Goal: Task Accomplishment & Management: Complete application form

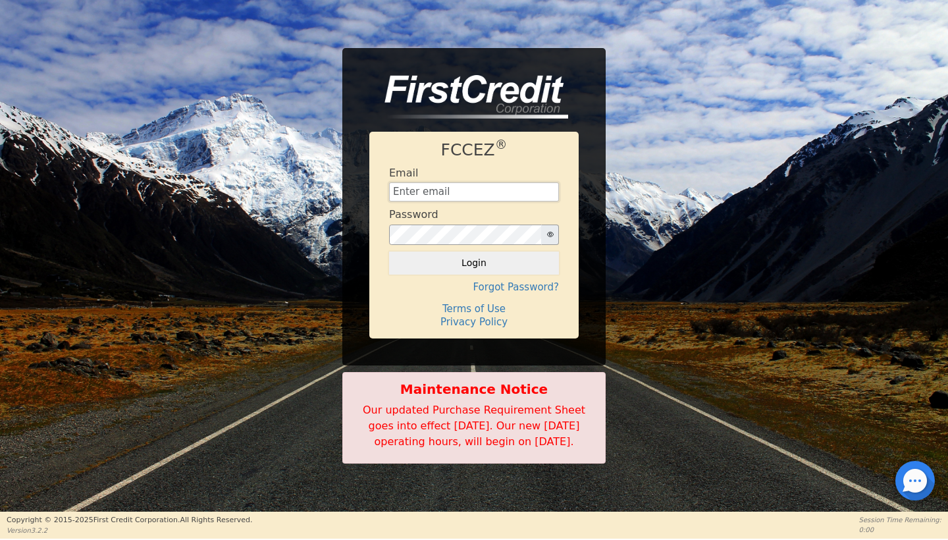
type input "[EMAIL_ADDRESS][DOMAIN_NAME]"
click at [474, 255] on button "Login" at bounding box center [474, 263] width 170 height 22
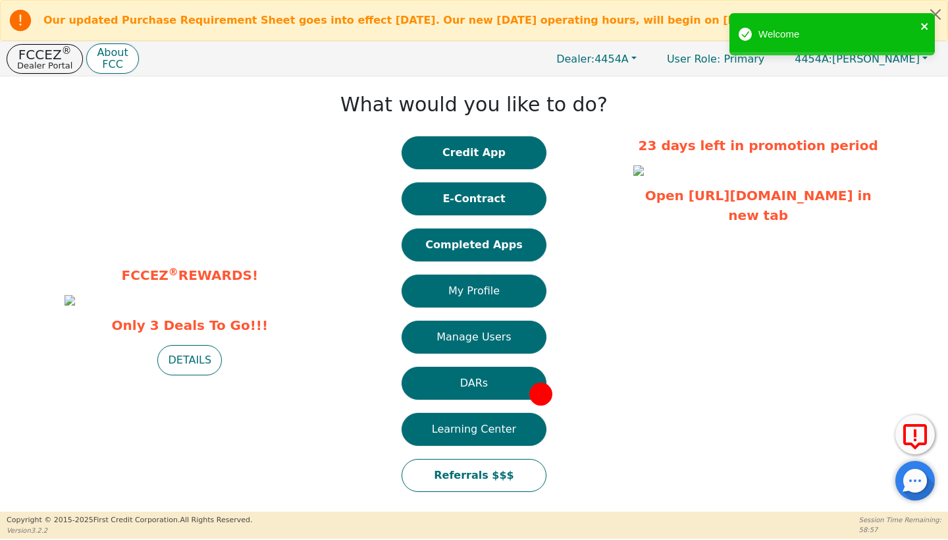
click at [925, 31] on icon "close" at bounding box center [925, 26] width 9 height 11
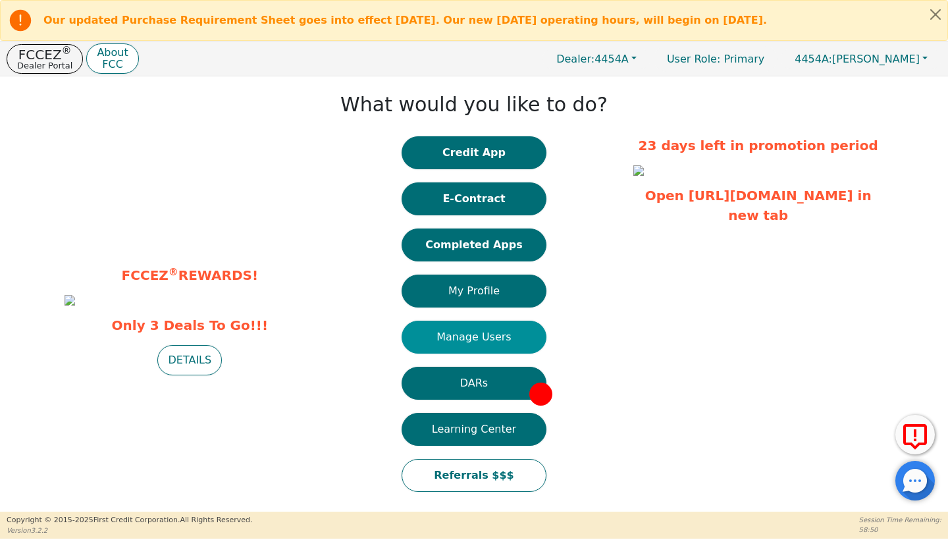
click at [468, 340] on button "Manage Users" at bounding box center [474, 337] width 145 height 33
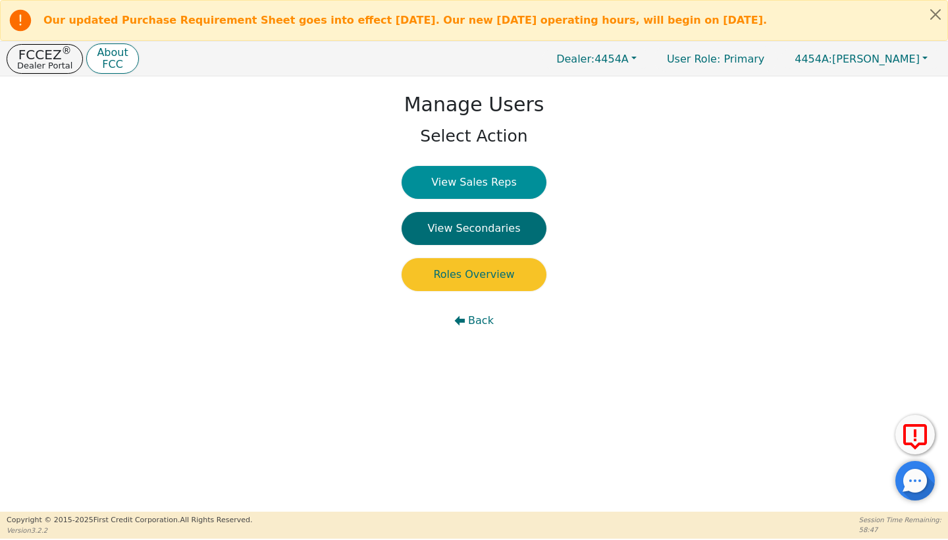
click at [489, 184] on button "View Sales Reps" at bounding box center [474, 182] width 145 height 33
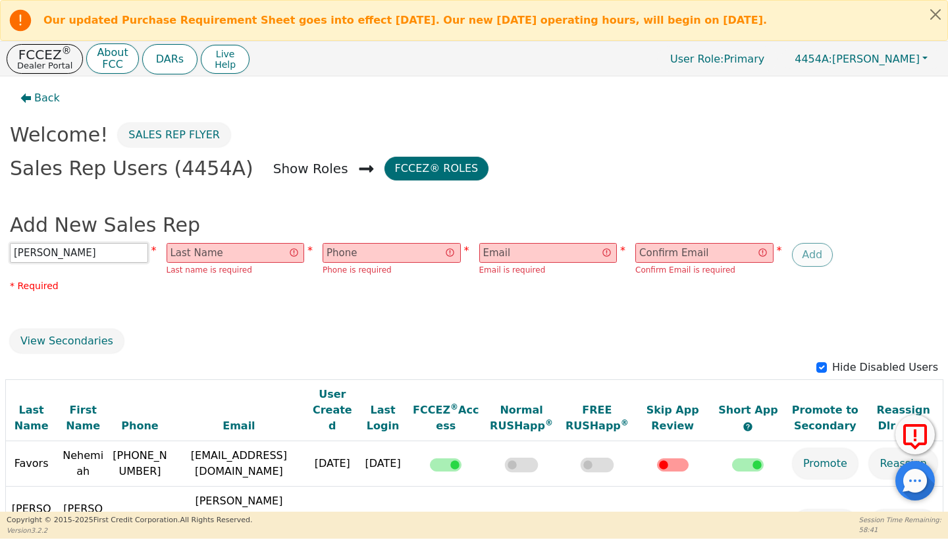
type input "[PERSON_NAME]"
type input "Khan"
paste input "[EMAIL_ADDRESS][DOMAIN_NAME]"
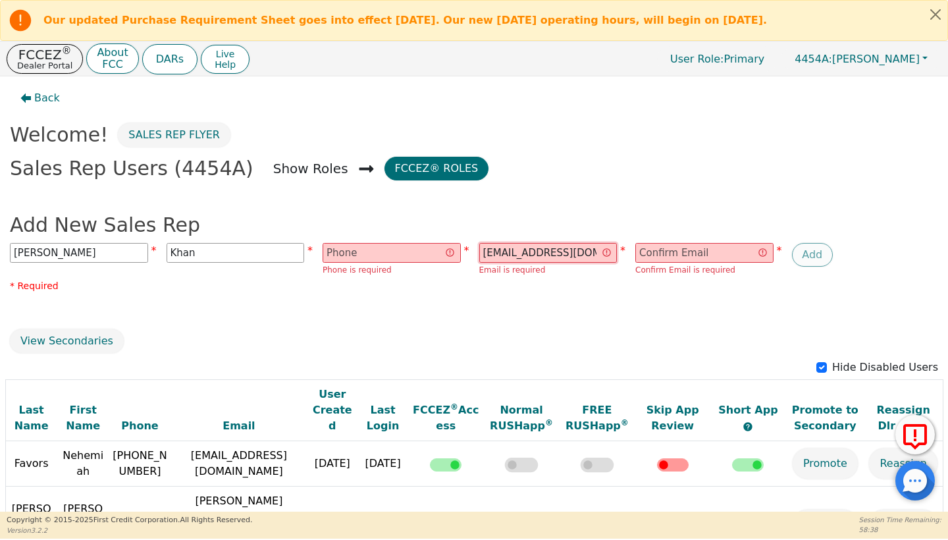
type input "[EMAIL_ADDRESS][DOMAIN_NAME]"
paste input "[EMAIL_ADDRESS][DOMAIN_NAME]"
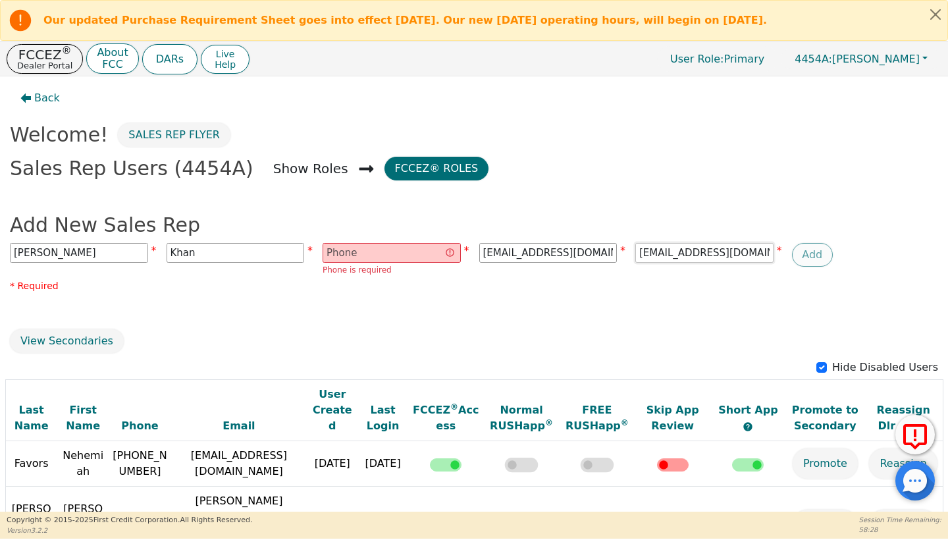
type input "[EMAIL_ADDRESS][DOMAIN_NAME]"
click at [398, 257] on input "text" at bounding box center [392, 253] width 138 height 20
paste input "4048409366"
type input "4048409366"
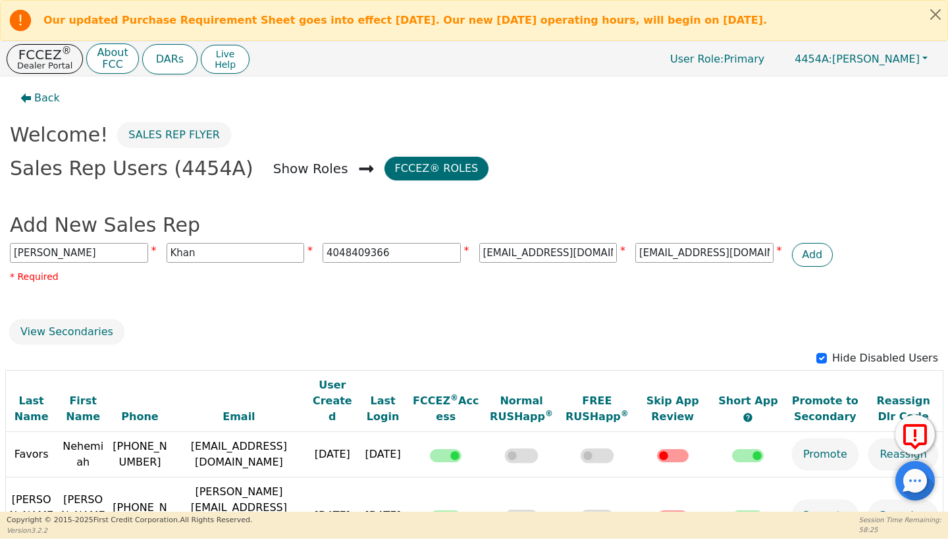
click at [382, 321] on div "View Secondaries" at bounding box center [474, 332] width 938 height 24
click at [812, 252] on button "Add" at bounding box center [812, 255] width 41 height 24
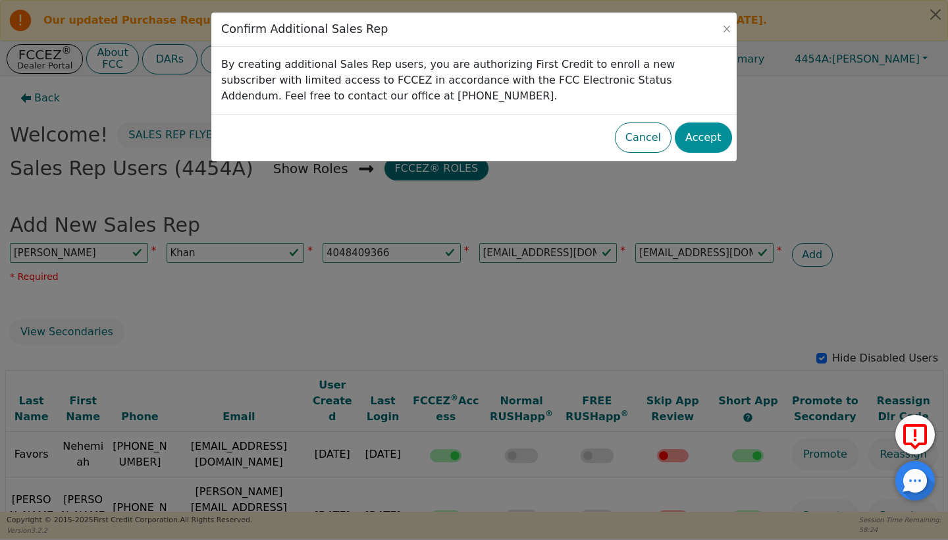
click at [715, 136] on button "Accept" at bounding box center [703, 137] width 57 height 30
